Goal: Answer question/provide support: Share knowledge or assist other users

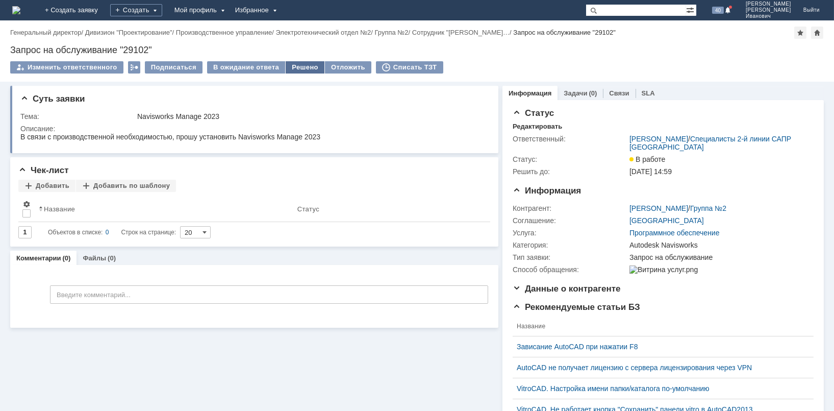
click at [310, 69] on div "Решено" at bounding box center [305, 67] width 39 height 12
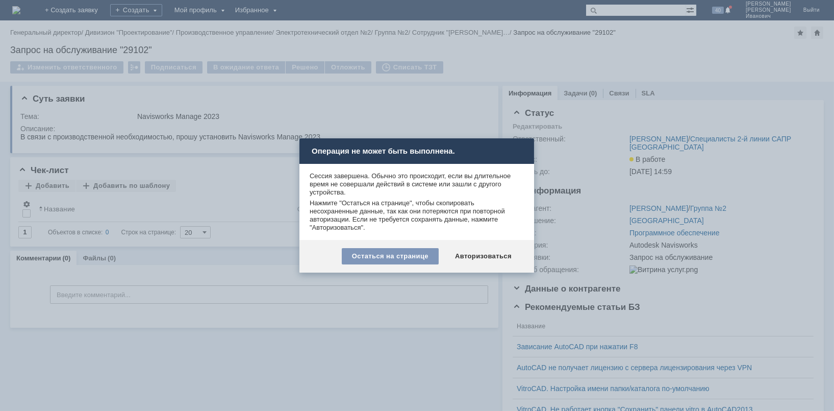
click at [476, 260] on div "Авторизоваться" at bounding box center [483, 256] width 77 height 16
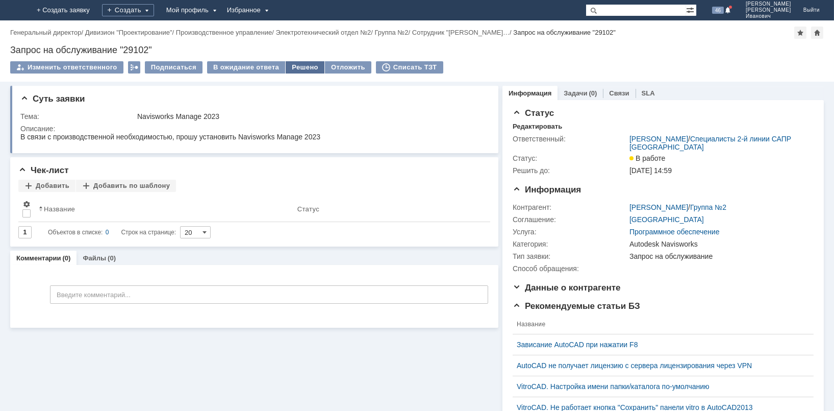
click at [300, 65] on div "Решено" at bounding box center [305, 67] width 39 height 12
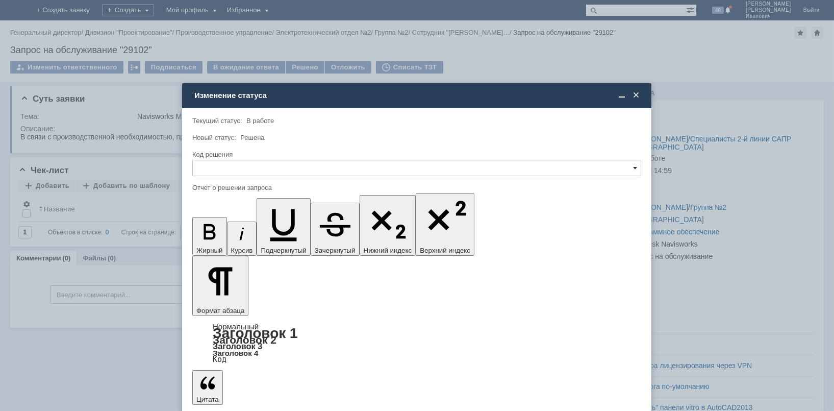
click at [633, 167] on span at bounding box center [635, 168] width 4 height 8
click at [267, 243] on div "Решено" at bounding box center [417, 237] width 448 height 16
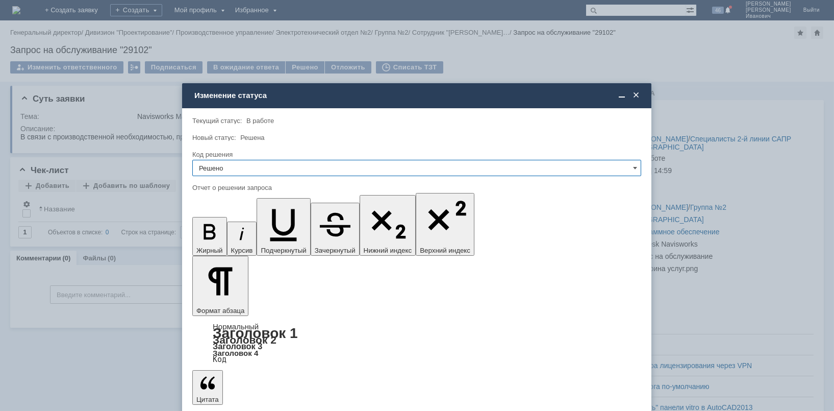
type input "Решено"
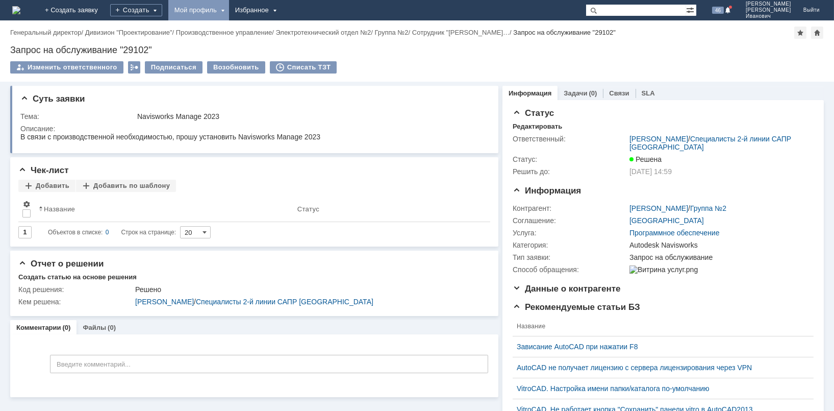
click at [229, 8] on div "Мой профиль" at bounding box center [198, 10] width 61 height 20
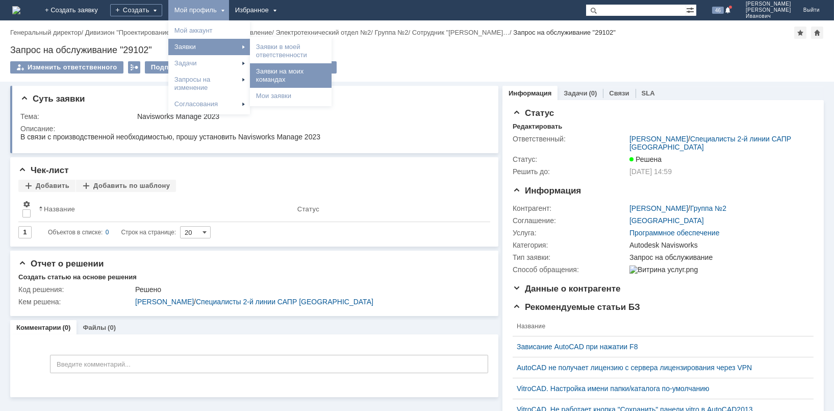
click at [330, 68] on link "Заявки на моих командах" at bounding box center [291, 75] width 78 height 20
